Goal: Transaction & Acquisition: Subscribe to service/newsletter

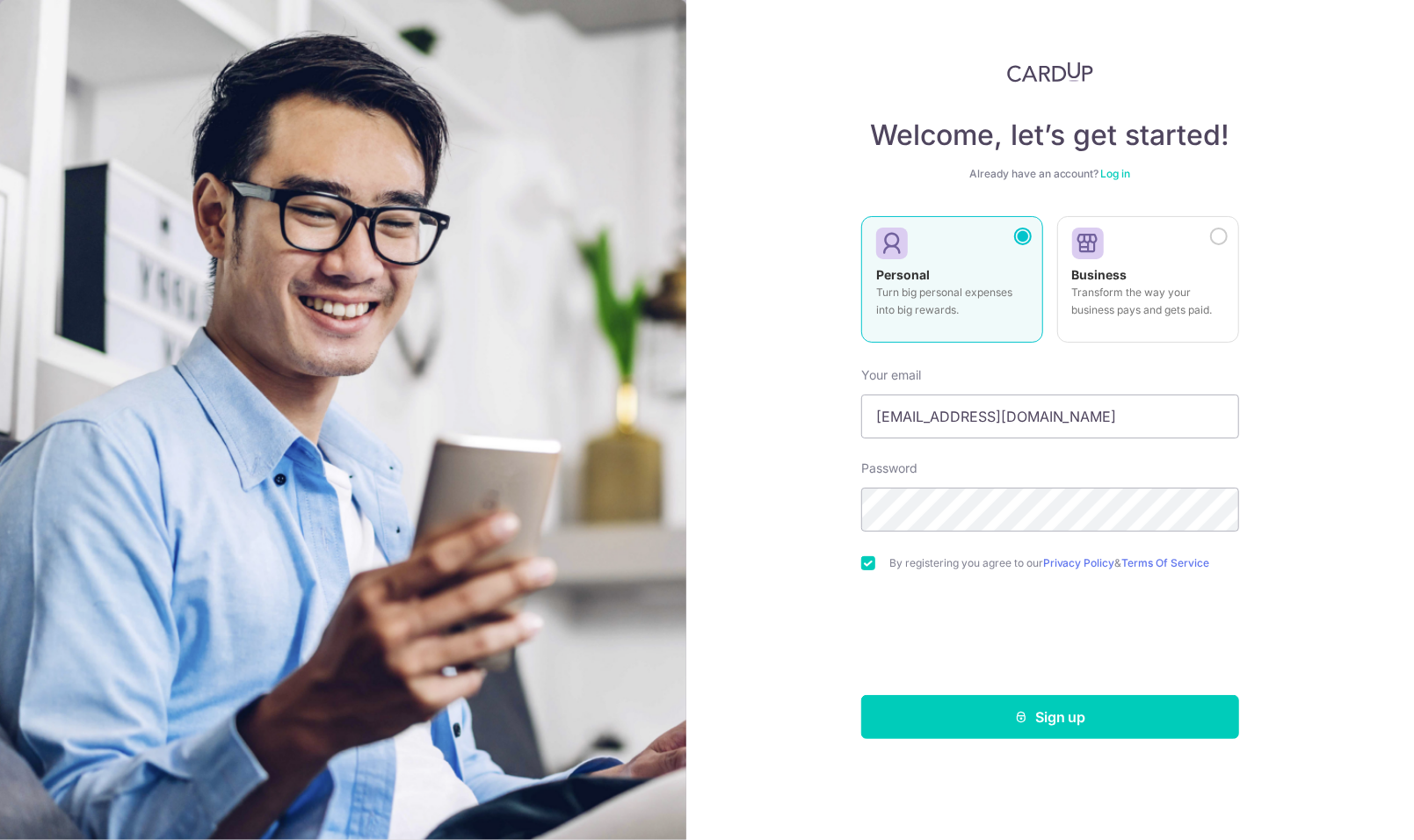
click at [939, 707] on button "Sign up" at bounding box center [1050, 716] width 378 height 44
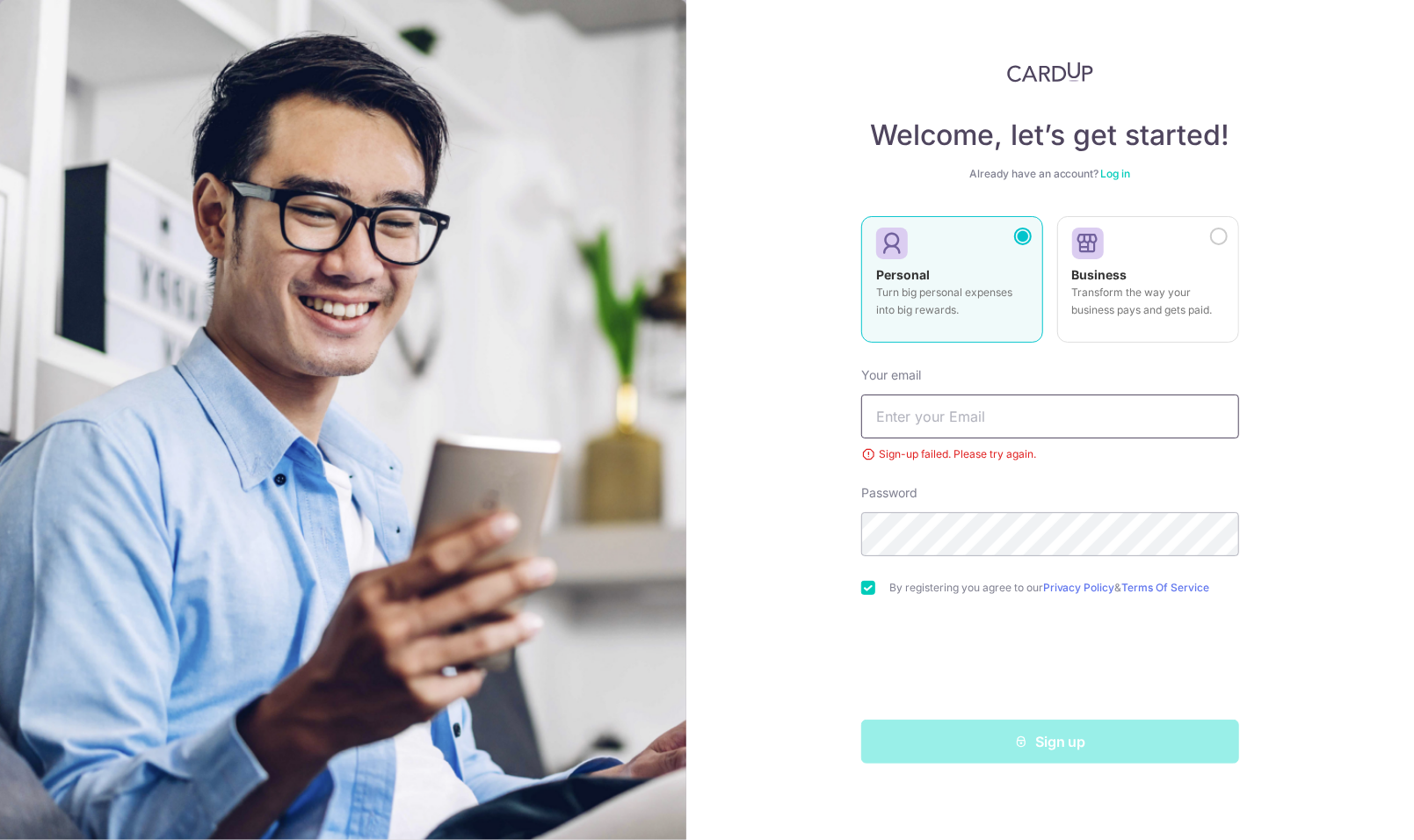
type input "[EMAIL_ADDRESS][DOMAIN_NAME]"
click at [739, 597] on div "Welcome, let’s get started! Already have an account? Log in Personal Turn big p…" at bounding box center [1050, 420] width 728 height 840
